Goal: Task Accomplishment & Management: Use online tool/utility

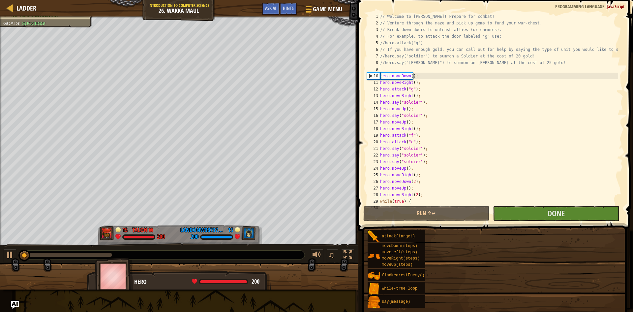
drag, startPoint x: 372, startPoint y: 140, endPoint x: 373, endPoint y: 143, distance: 3.4
type textarea "hero.attack("e");"
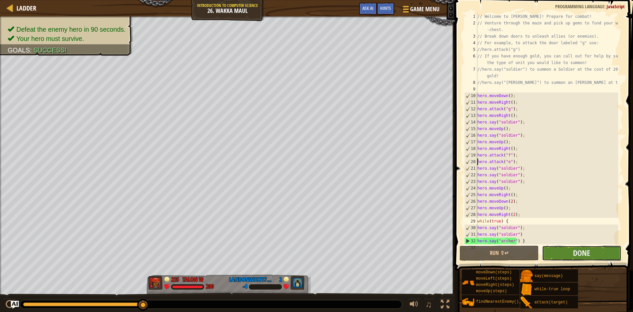
click at [600, 253] on button "Done" at bounding box center [581, 252] width 79 height 15
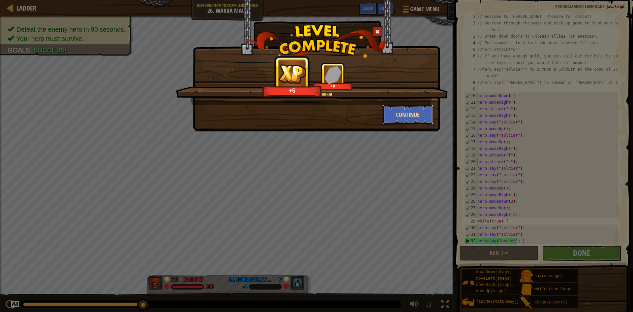
click at [414, 112] on button "Continue" at bounding box center [407, 114] width 51 height 20
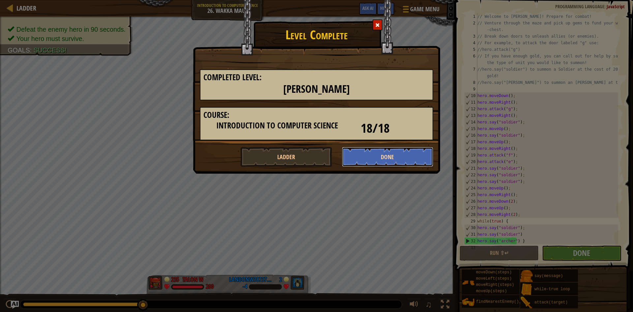
click at [363, 154] on button "Done" at bounding box center [388, 157] width 92 height 20
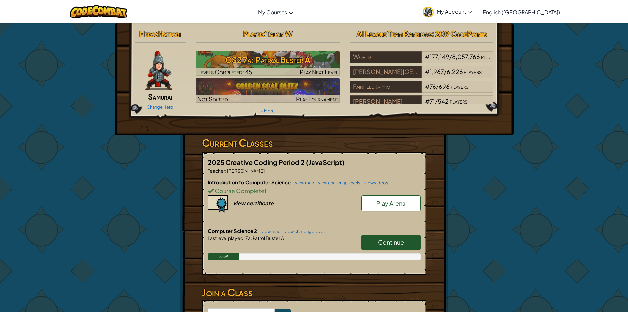
click at [384, 209] on link "Play Arena" at bounding box center [390, 203] width 59 height 16
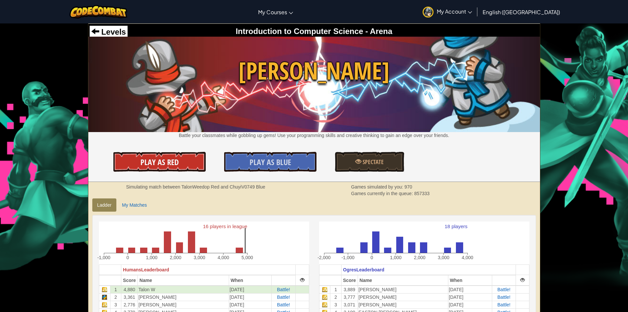
click at [171, 163] on span "Play As Red" at bounding box center [159, 162] width 38 height 11
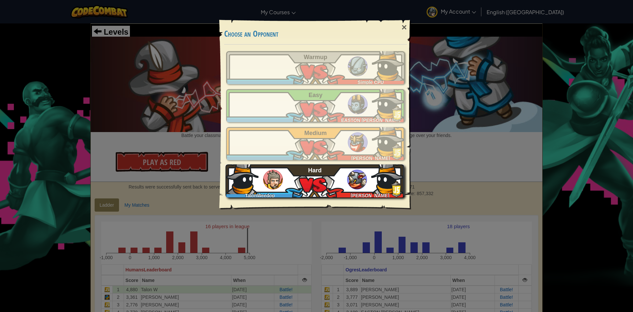
click at [328, 183] on div "TalonWeedop [PERSON_NAME] Hard" at bounding box center [314, 180] width 179 height 33
